Goal: Find specific page/section: Find specific page/section

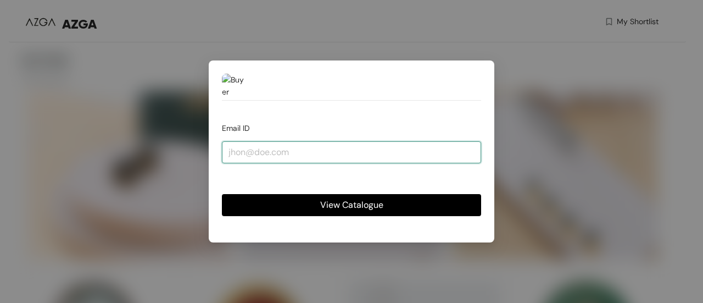
click at [325, 153] on input "email" at bounding box center [351, 152] width 259 height 22
type input "a"
type input "0"
type input "[EMAIL_ADDRESS][DOMAIN_NAME]"
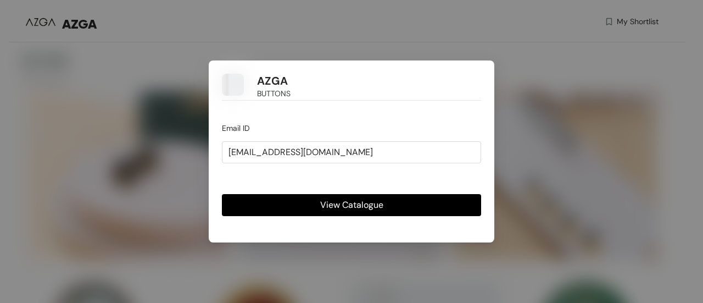
click at [348, 206] on span "View Catalogue" at bounding box center [351, 205] width 63 height 14
click at [342, 200] on span "View Catalogue" at bounding box center [351, 205] width 63 height 14
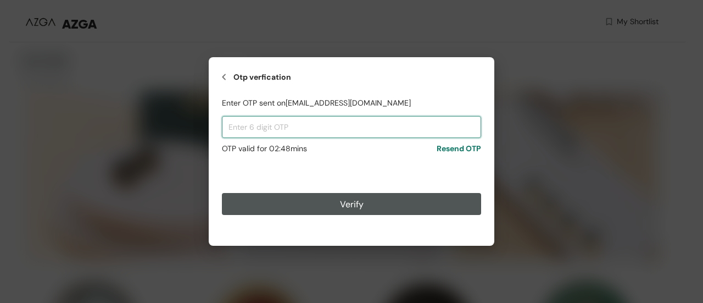
click at [277, 127] on input "text" at bounding box center [351, 127] width 259 height 22
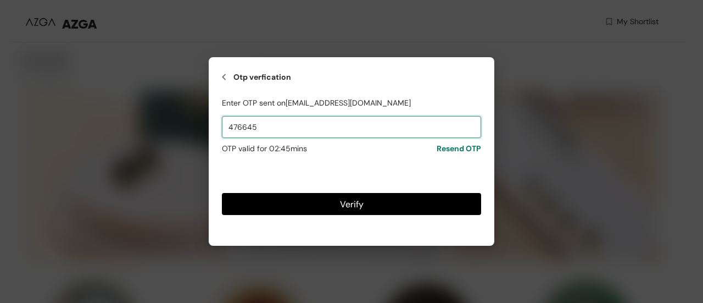
type input "476645"
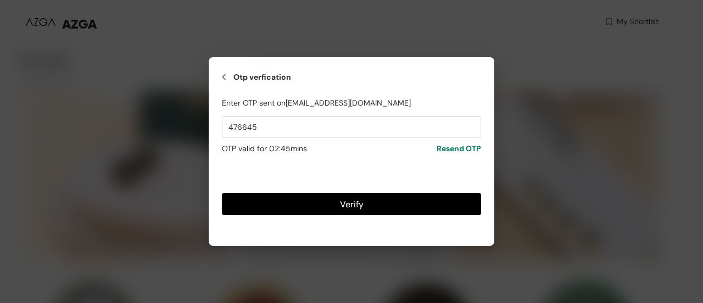
click at [347, 211] on button "Verify" at bounding box center [351, 204] width 259 height 22
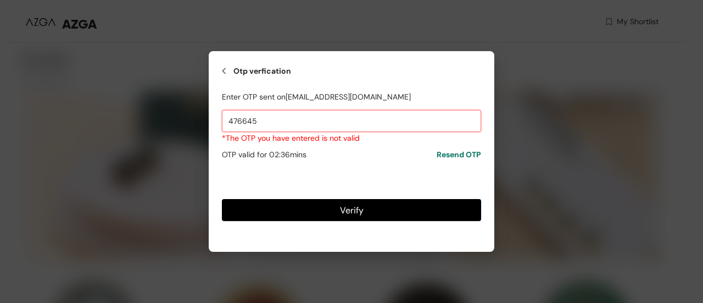
drag, startPoint x: 270, startPoint y: 124, endPoint x: 209, endPoint y: 120, distance: 61.6
click at [209, 120] on div "Otp verfication Enter OTP sent on [EMAIL_ADDRESS][DOMAIN_NAME] 476645 *The OTP …" at bounding box center [352, 151] width 286 height 200
type input "229068"
click at [337, 203] on button "Verify" at bounding box center [351, 210] width 259 height 22
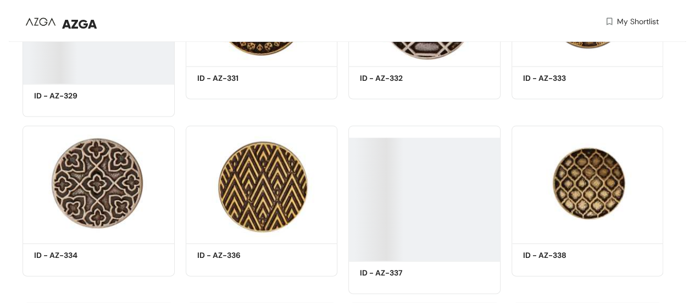
scroll to position [3384, 0]
